Goal: Check status: Check status

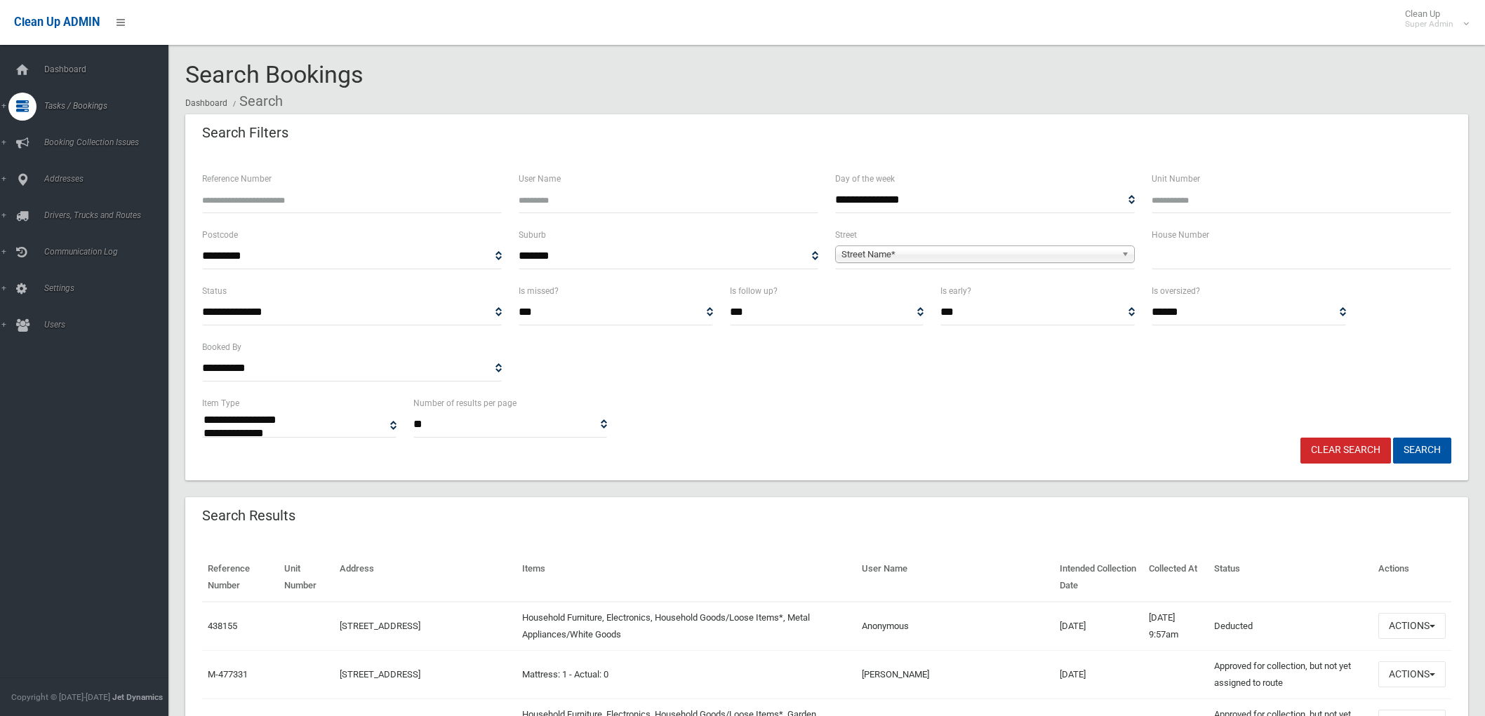
select select
click at [337, 192] on input "Reference Number" at bounding box center [352, 200] width 300 height 26
type input "******"
click at [1393, 438] on button "Search" at bounding box center [1422, 451] width 58 height 26
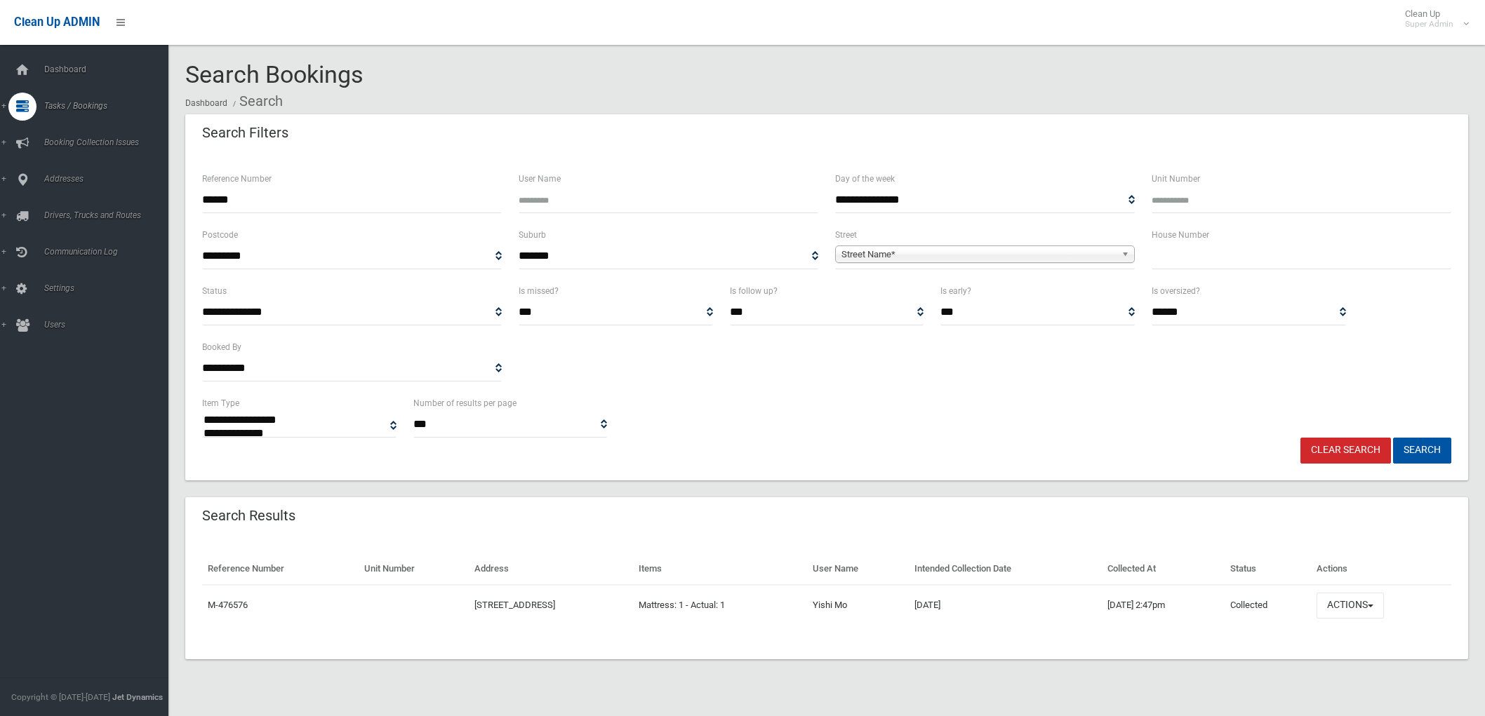
select select
click at [1366, 615] on button "Actions" at bounding box center [1349, 606] width 67 height 26
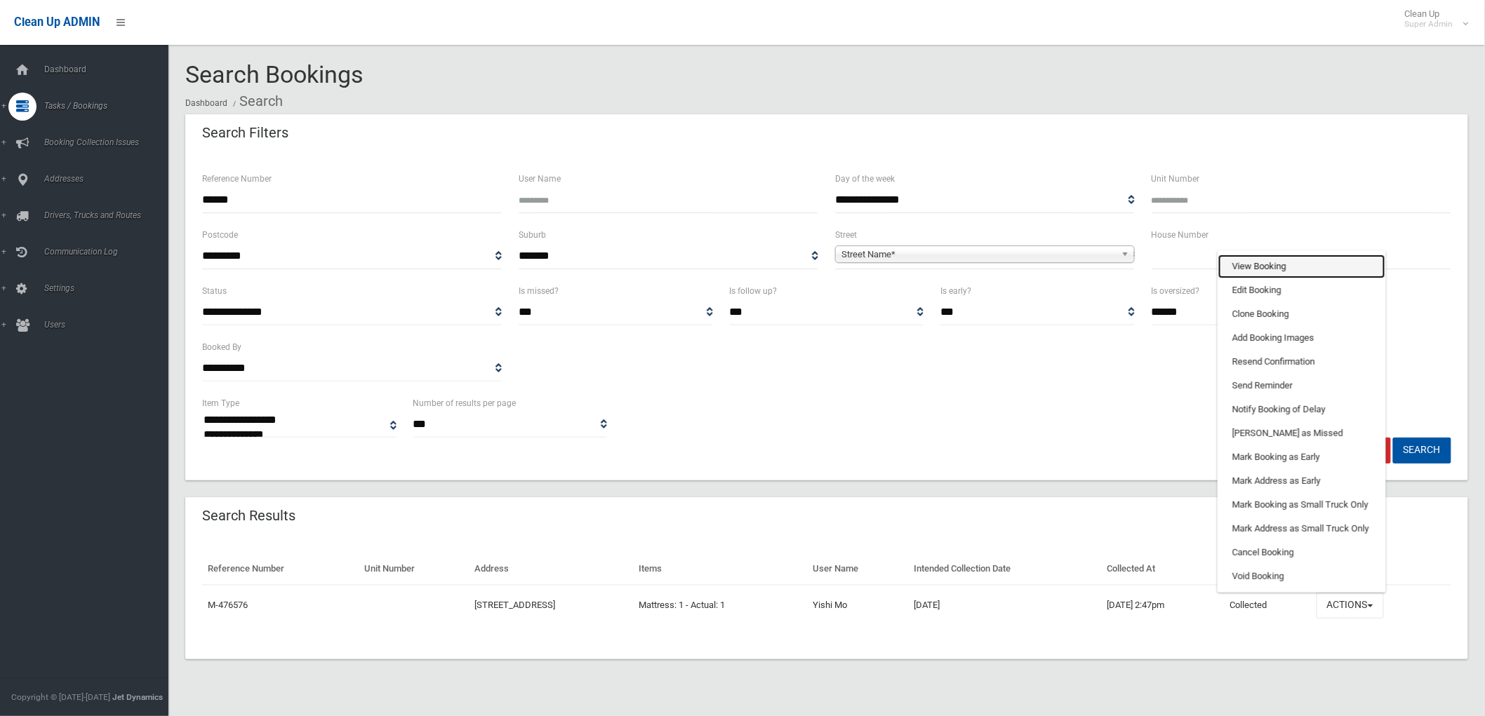
click at [1267, 268] on link "View Booking" at bounding box center [1301, 267] width 167 height 24
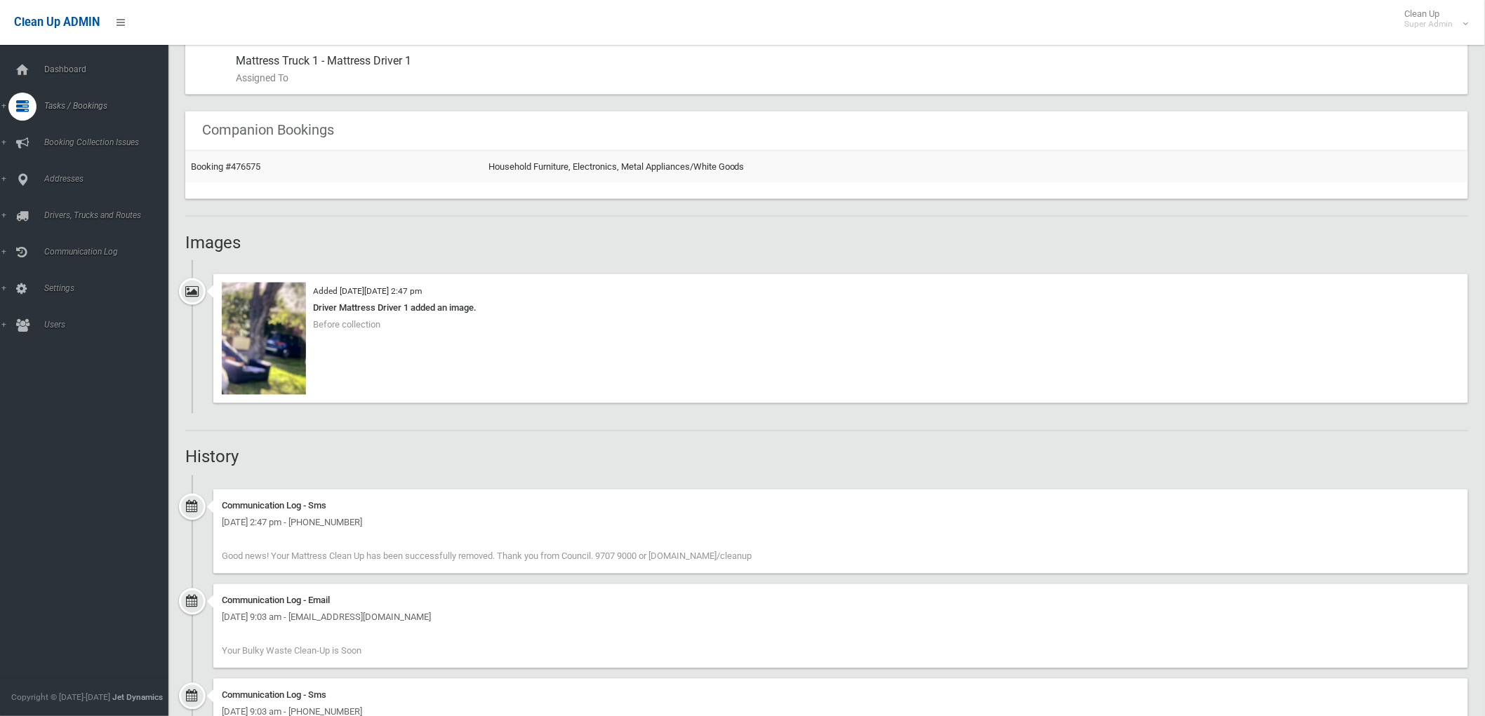
scroll to position [779, 0]
click at [277, 346] on img at bounding box center [264, 335] width 84 height 112
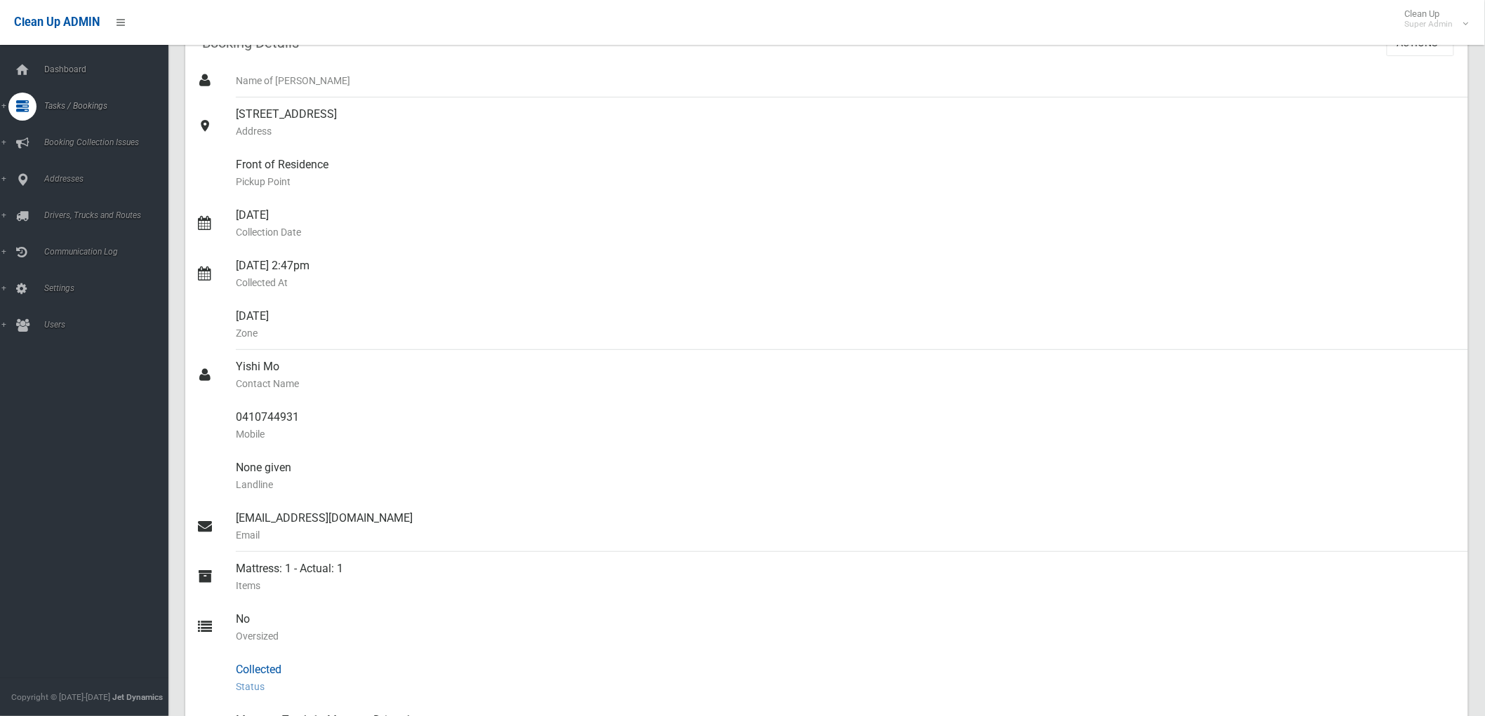
scroll to position [0, 0]
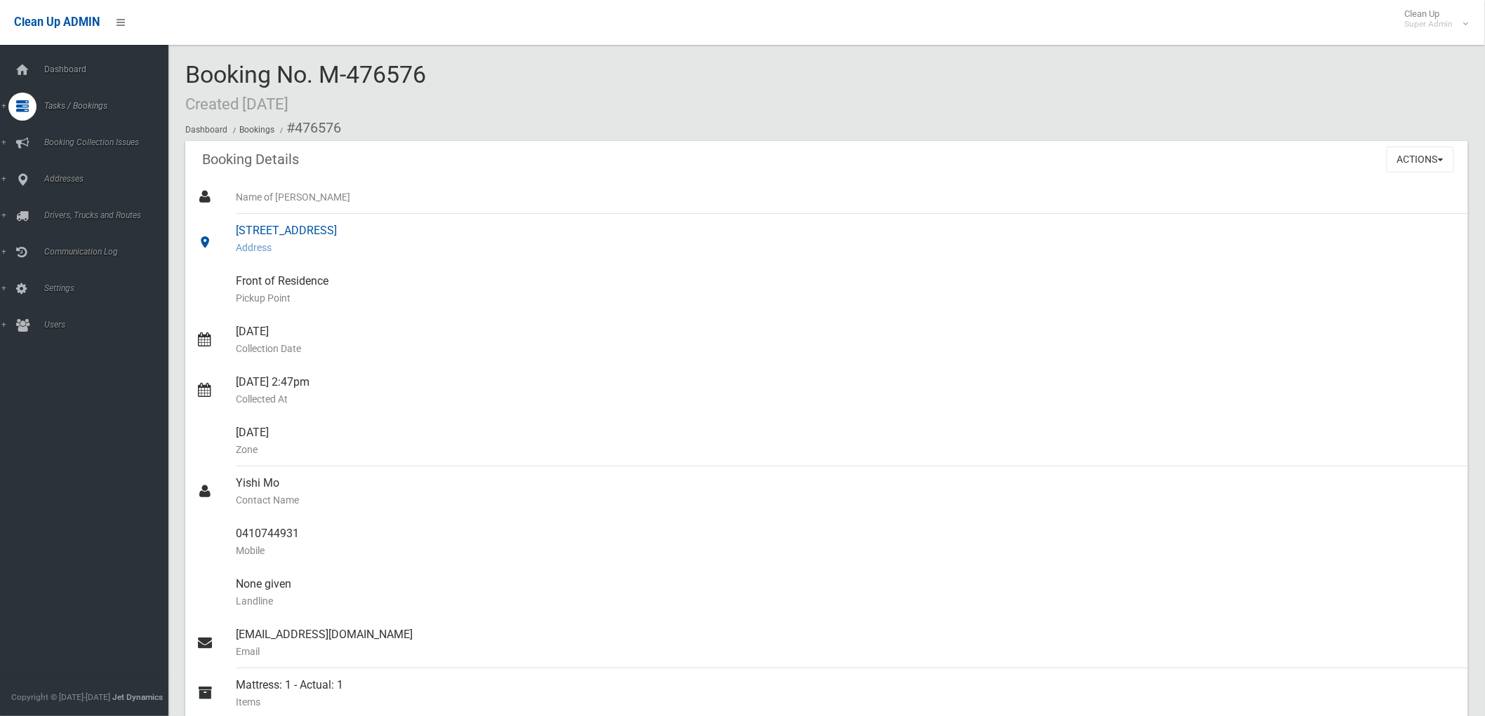
drag, startPoint x: 235, startPoint y: 234, endPoint x: 328, endPoint y: 228, distance: 93.5
click at [328, 228] on div "8 Alverstone Street, RIVERWOOD NSW 2210 Address" at bounding box center [846, 239] width 1221 height 51
copy div "8 Alverstone Street"
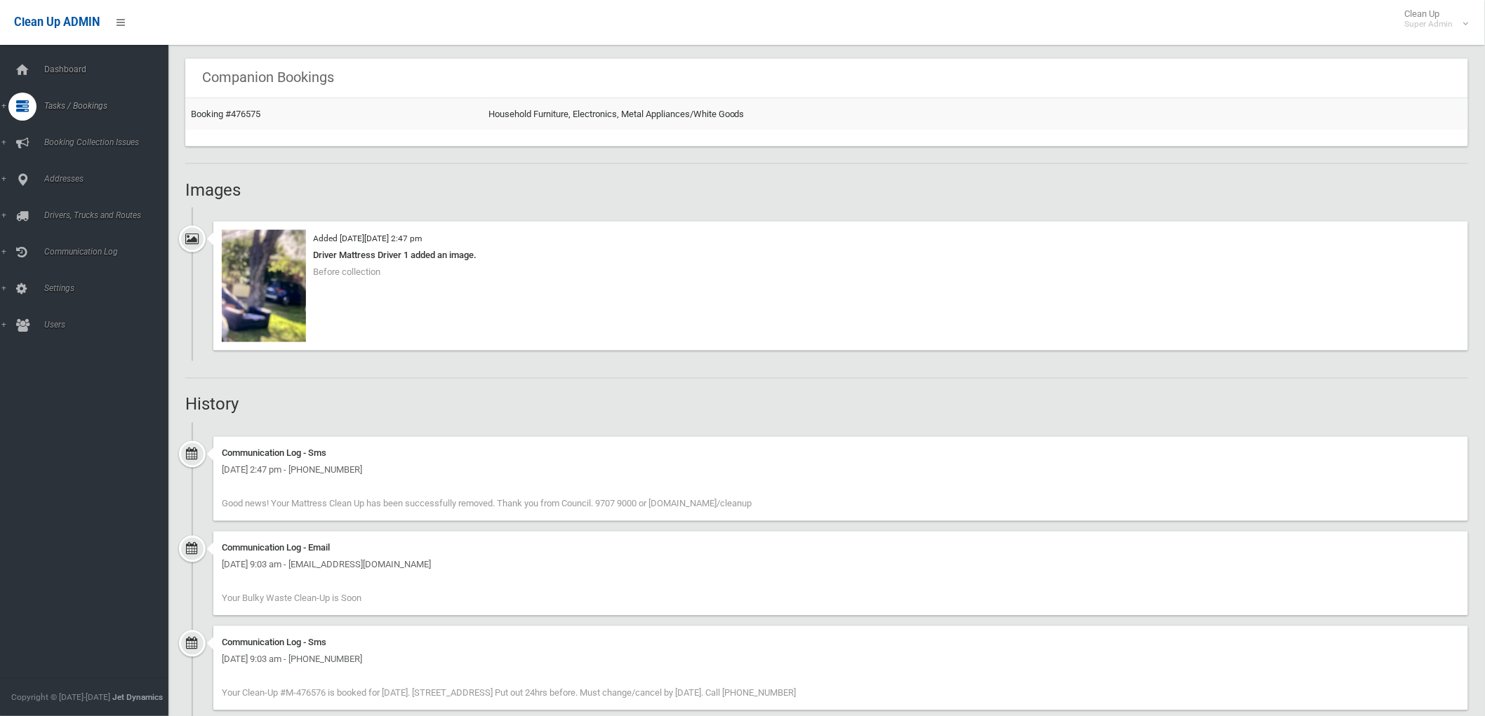
scroll to position [857, 0]
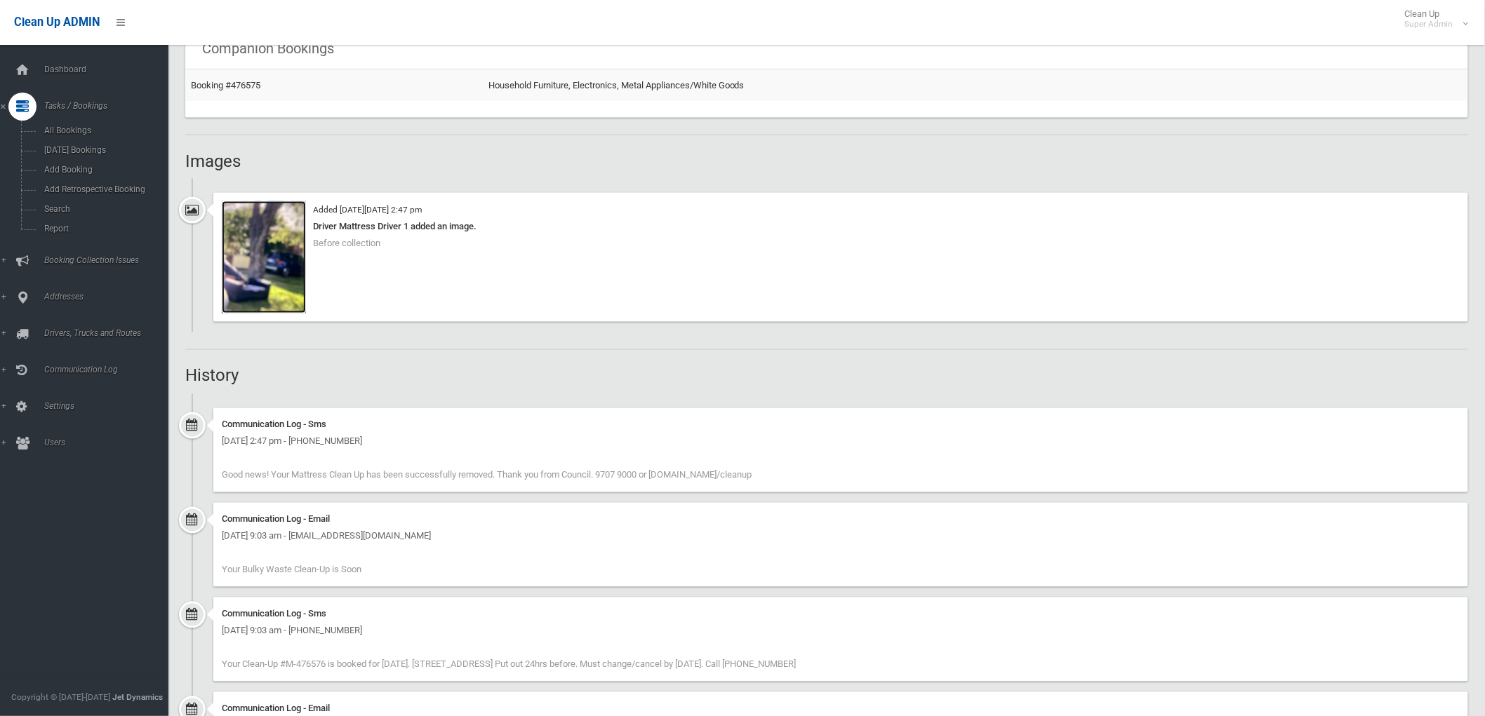
click at [261, 274] on img at bounding box center [264, 257] width 84 height 112
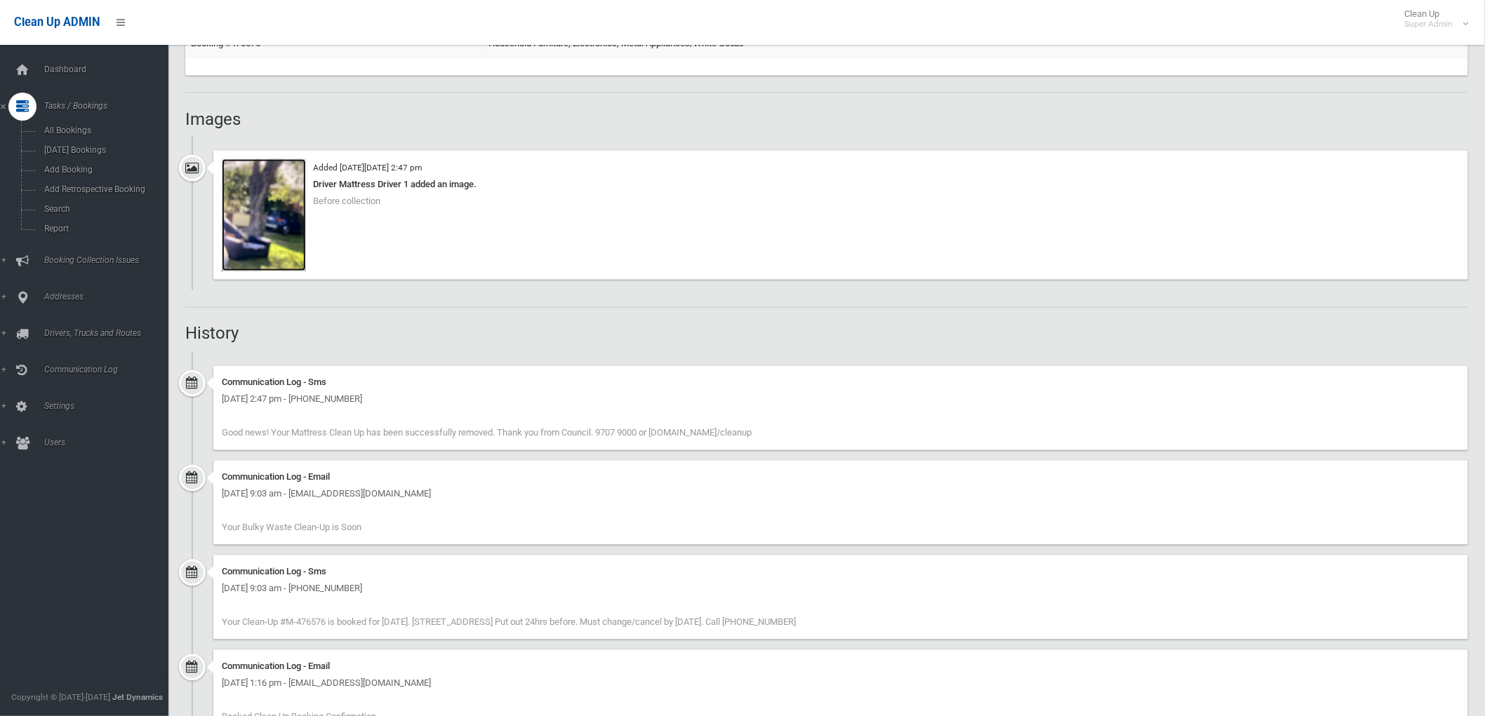
scroll to position [658, 0]
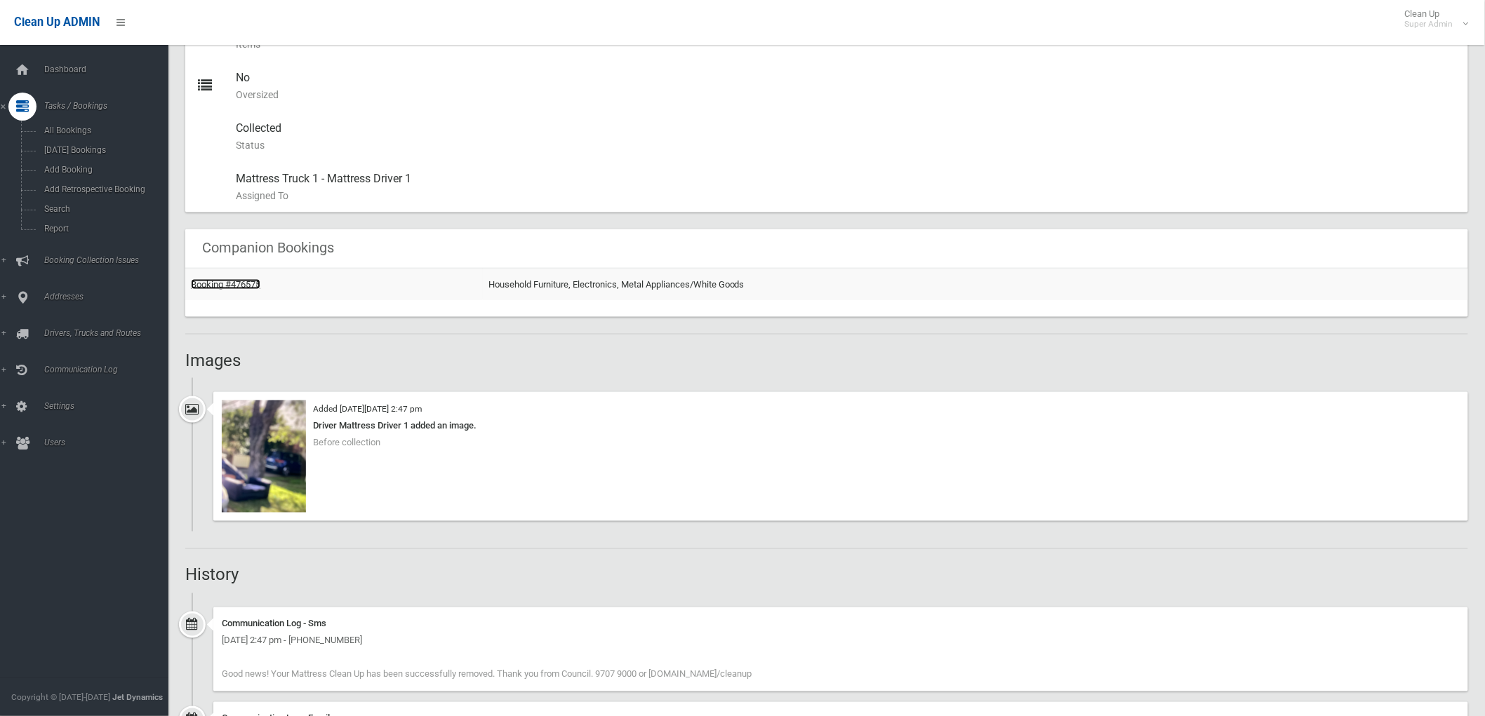
click at [246, 283] on link "Booking #476575" at bounding box center [225, 284] width 69 height 11
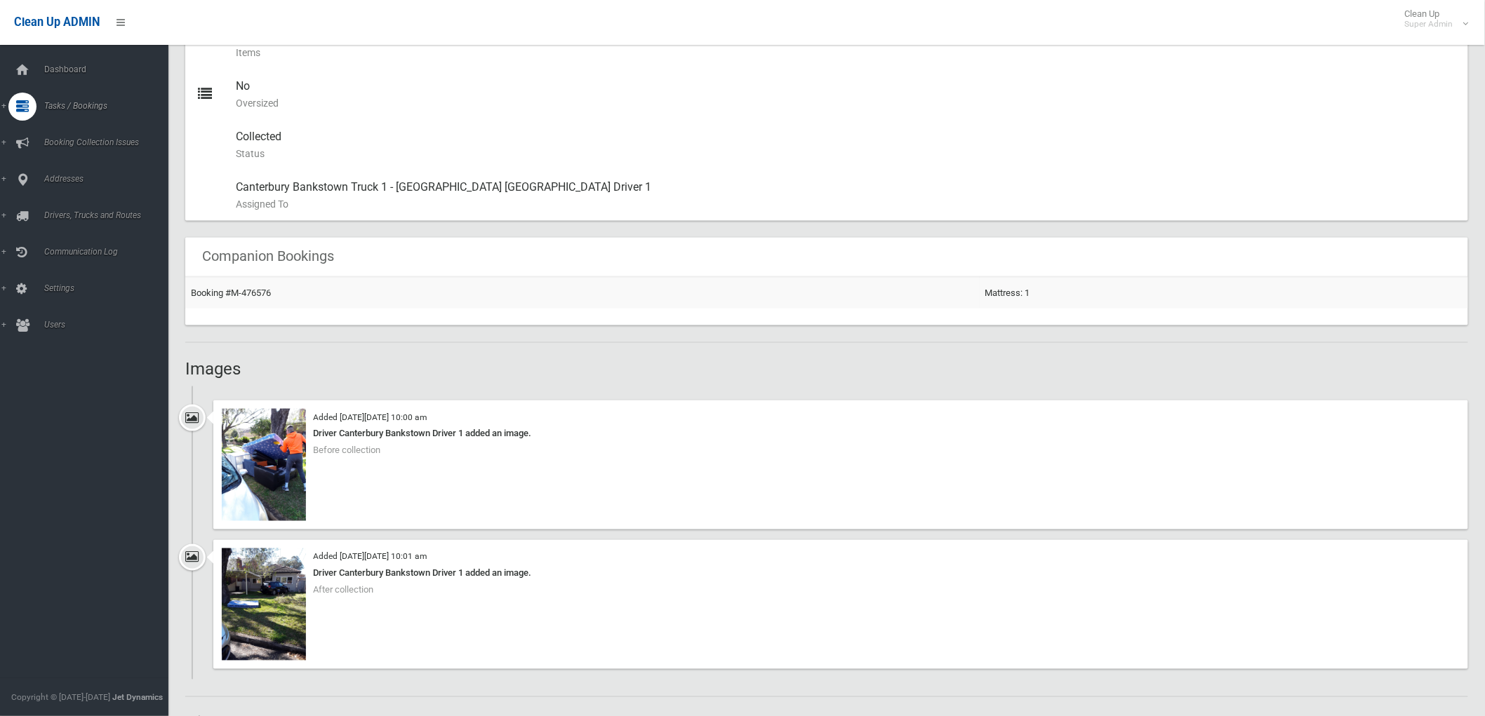
scroll to position [935, 0]
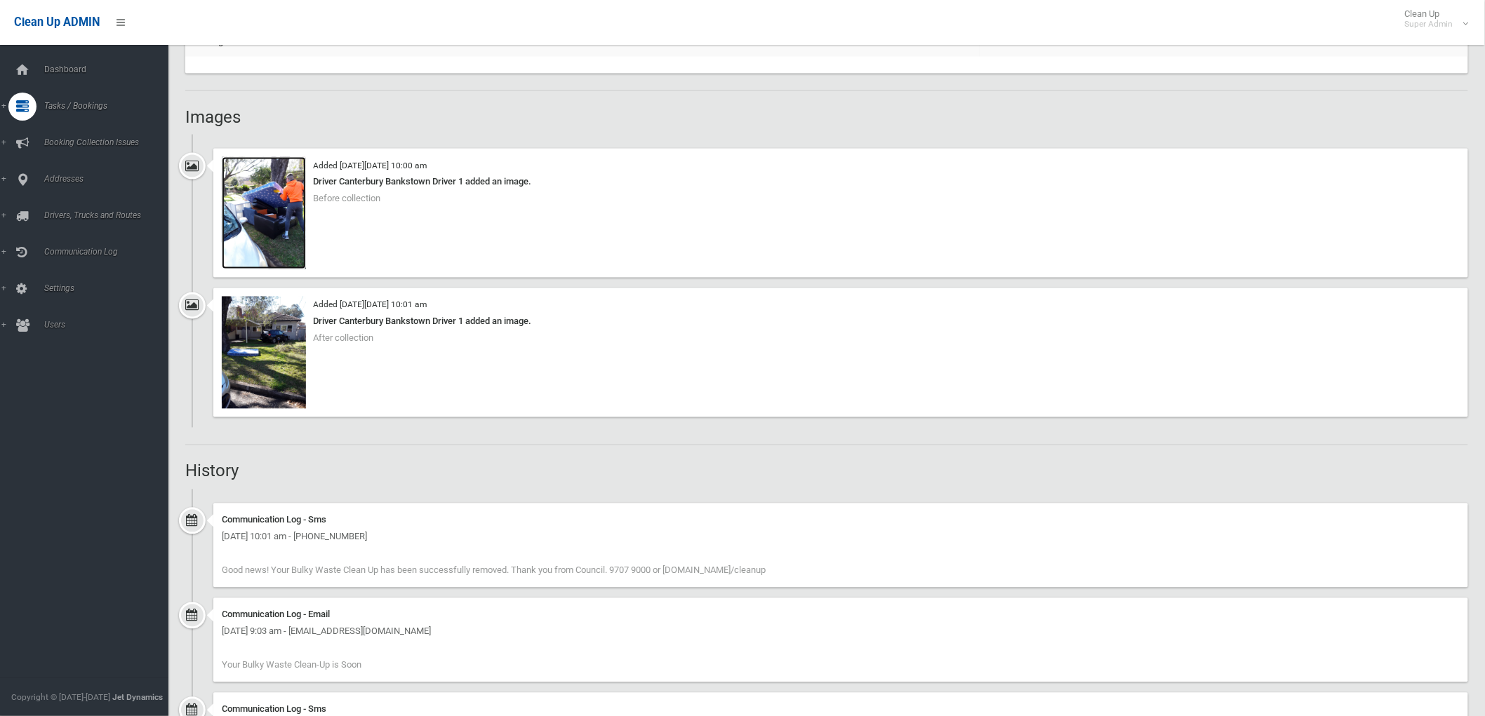
click at [264, 250] on img at bounding box center [264, 213] width 84 height 112
click at [278, 375] on img at bounding box center [264, 353] width 84 height 112
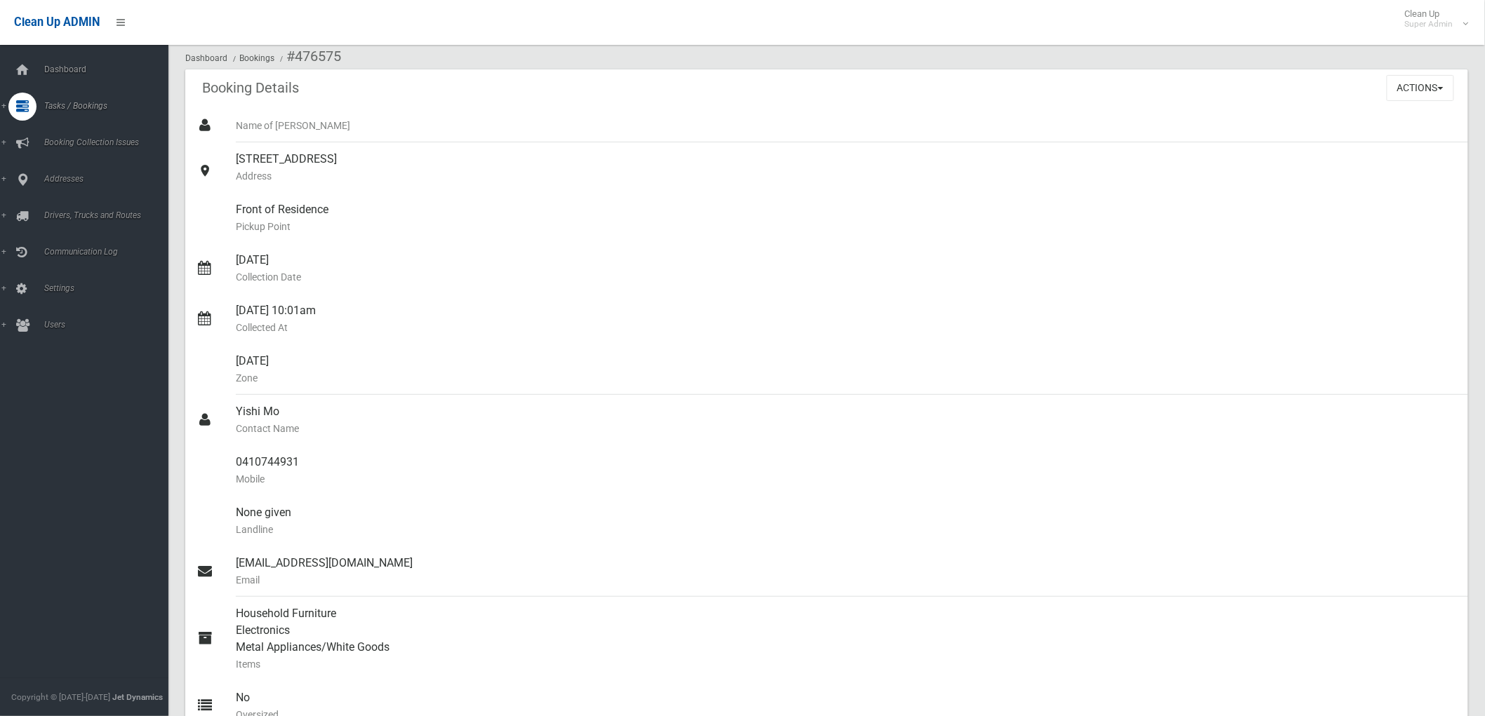
scroll to position [0, 0]
